Goal: Entertainment & Leisure: Consume media (video, audio)

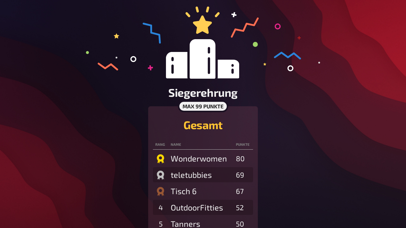
scroll to position [49, 0]
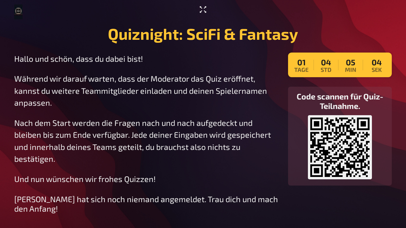
click at [204, 12] on icon "Vollbildmodus aktivieren" at bounding box center [202, 9] width 9 height 9
